Goal: Information Seeking & Learning: Find specific fact

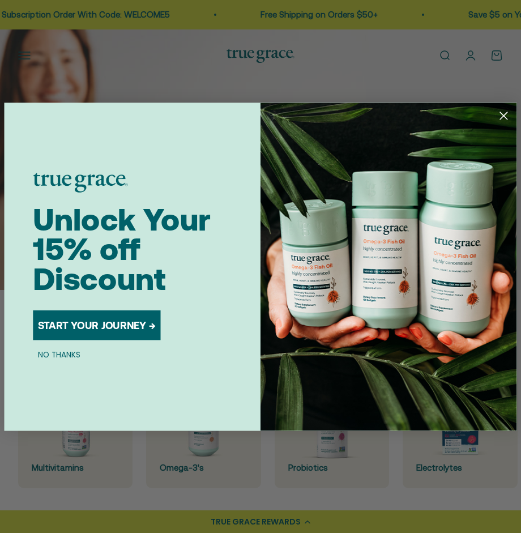
click at [438, 49] on div "Close dialog Unlock Your 15% off Discount START YOUR JOURNEY → NO THANKS Submit" at bounding box center [260, 266] width 521 height 533
click at [506, 118] on icon "Close dialog" at bounding box center [503, 115] width 7 height 7
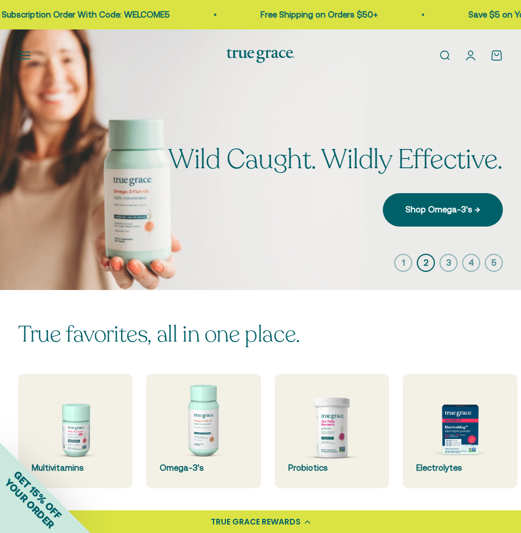
click at [444, 57] on link "Open search" at bounding box center [445, 55] width 12 height 12
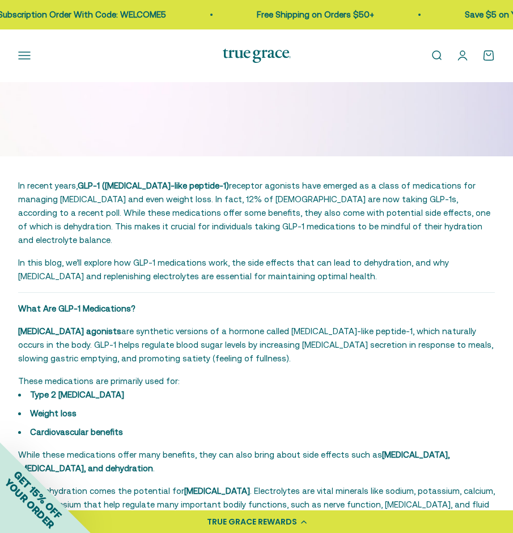
scroll to position [319, 0]
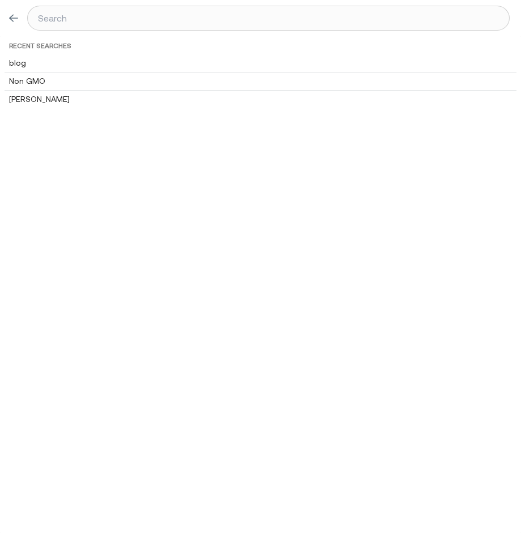
type input "N"
type input "No"
type input "Non"
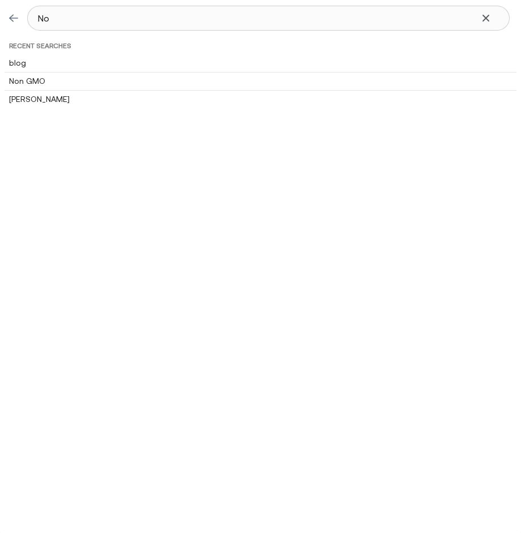
type input "Non"
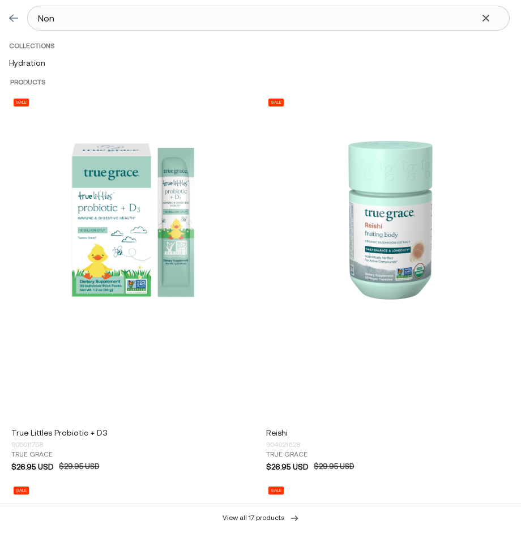
type input "Non-"
type input "Non-G"
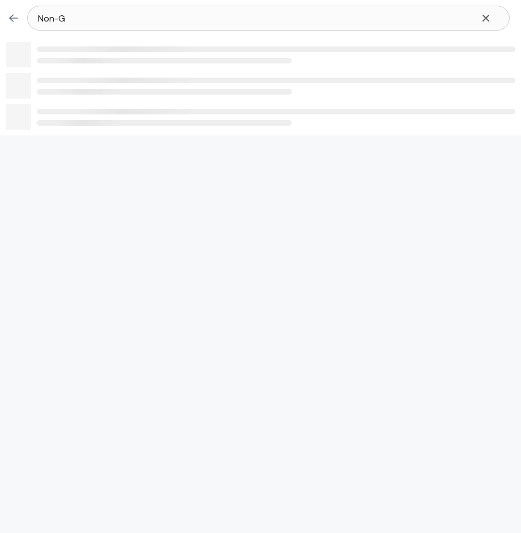
type input "Non-GM"
type input "Non-GMO"
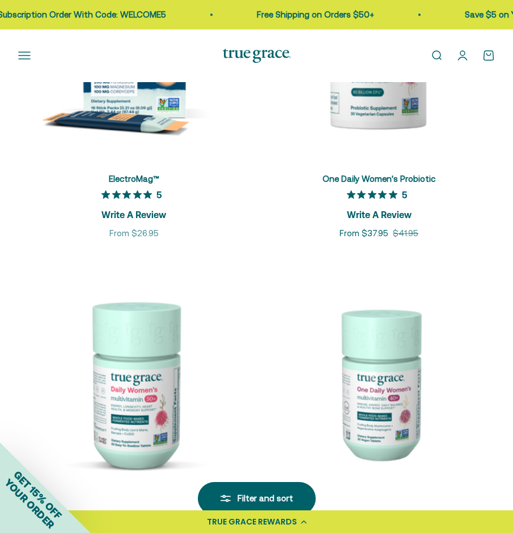
scroll to position [299, 0]
